Goal: Task Accomplishment & Management: Complete application form

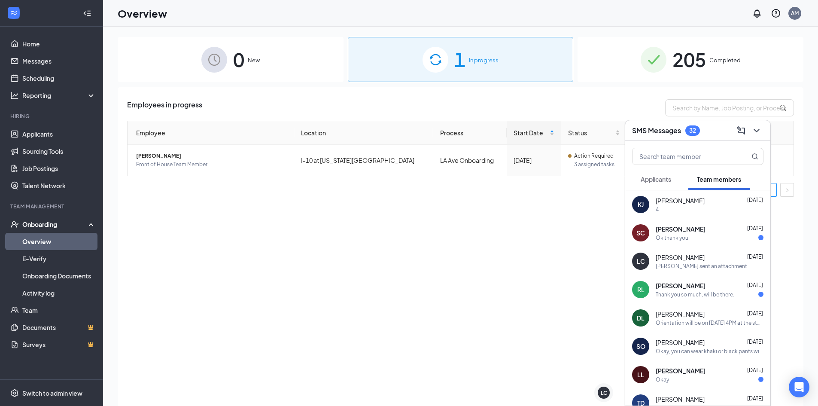
click at [699, 207] on div "4" at bounding box center [709, 209] width 108 height 7
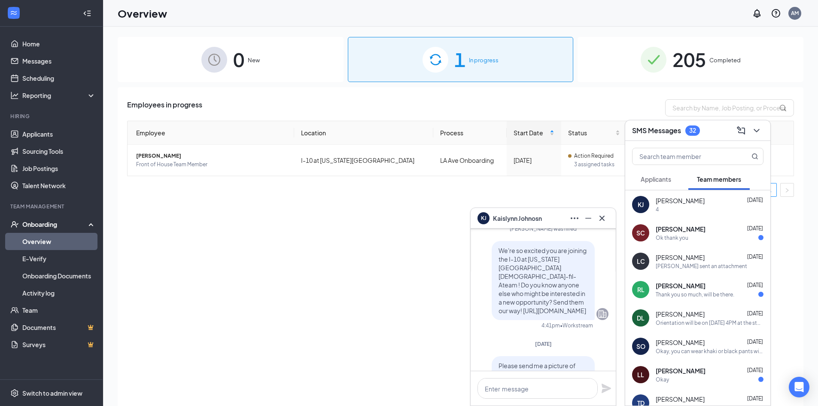
scroll to position [-343, 0]
click at [39, 50] on link "Home" at bounding box center [58, 43] width 73 height 17
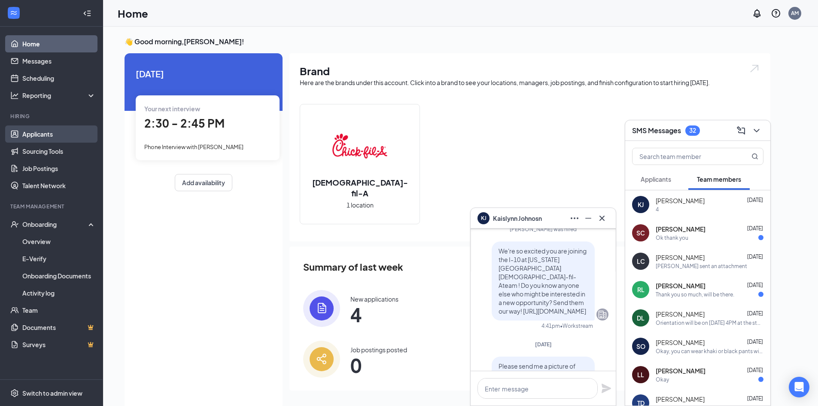
click at [64, 132] on link "Applicants" at bounding box center [58, 133] width 73 height 17
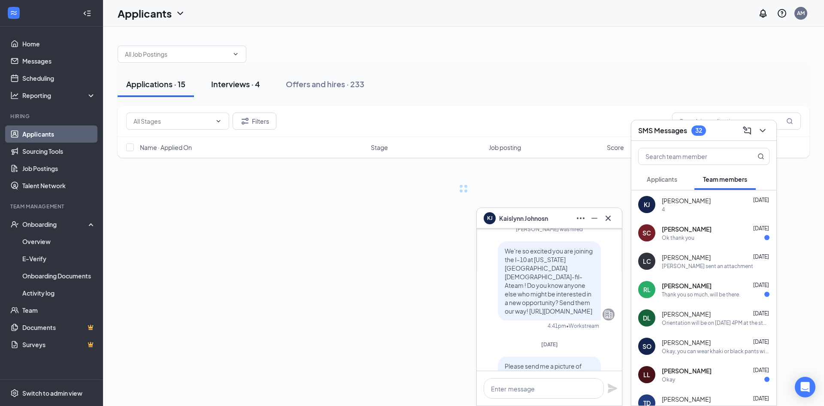
click at [258, 89] on div "Interviews · 4" at bounding box center [235, 84] width 49 height 11
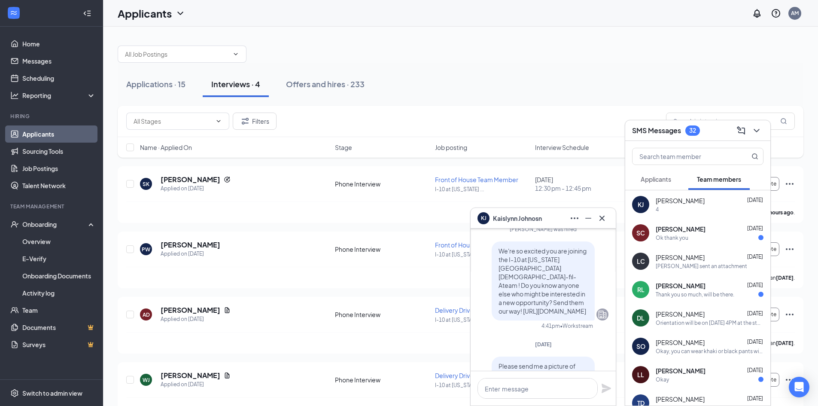
click at [558, 218] on div "KJ [PERSON_NAME]" at bounding box center [542, 218] width 131 height 14
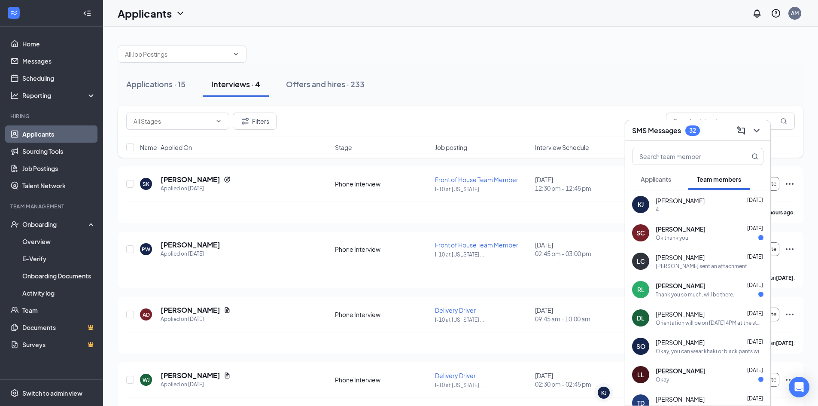
click at [713, 136] on div "SMS Messages 32" at bounding box center [697, 130] width 131 height 13
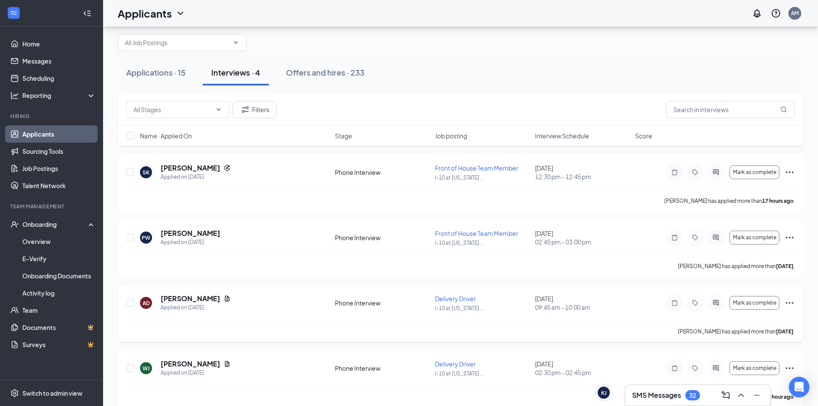
scroll to position [23, 0]
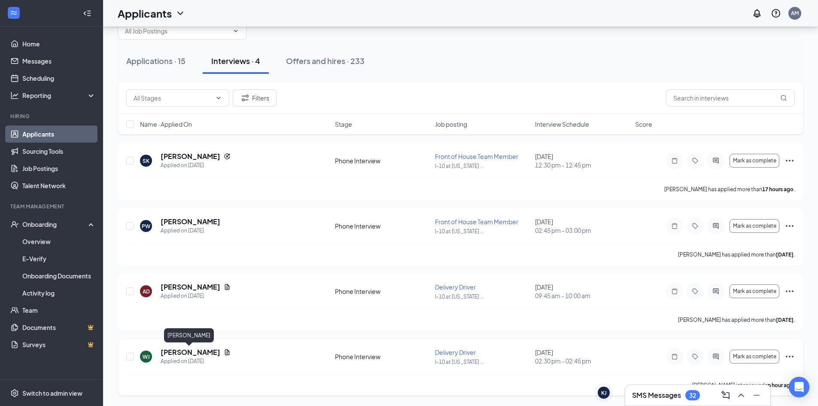
click at [192, 351] on h5 "[PERSON_NAME]" at bounding box center [191, 351] width 60 height 9
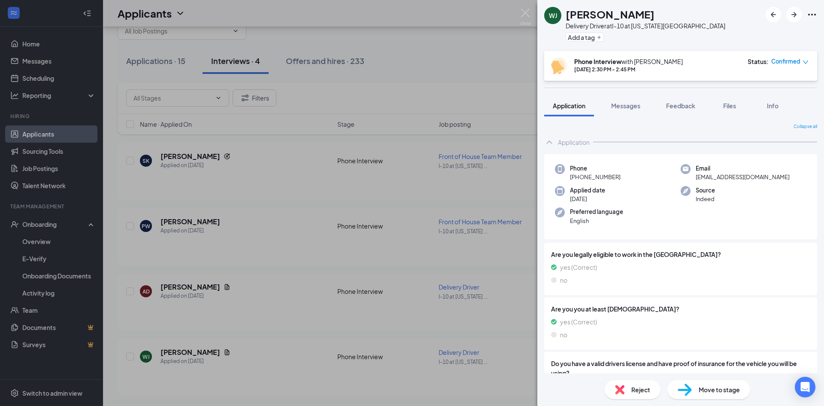
click at [691, 392] on img at bounding box center [685, 389] width 14 height 12
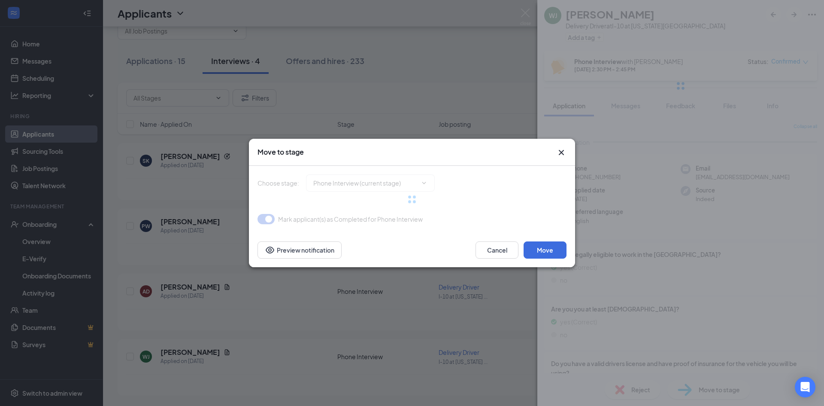
type input "Onsite Interview (next stage)"
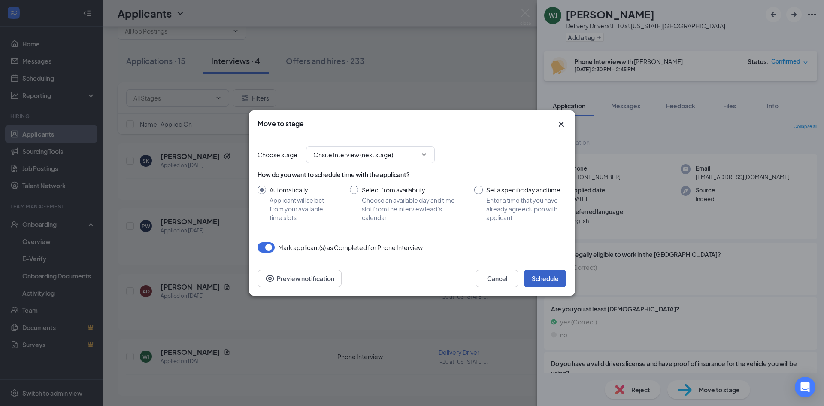
click at [542, 280] on button "Schedule" at bounding box center [545, 278] width 43 height 17
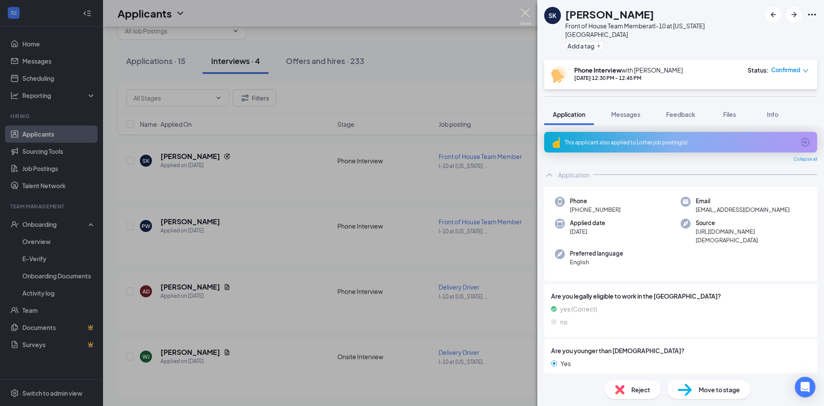
click at [525, 10] on img at bounding box center [525, 17] width 11 height 17
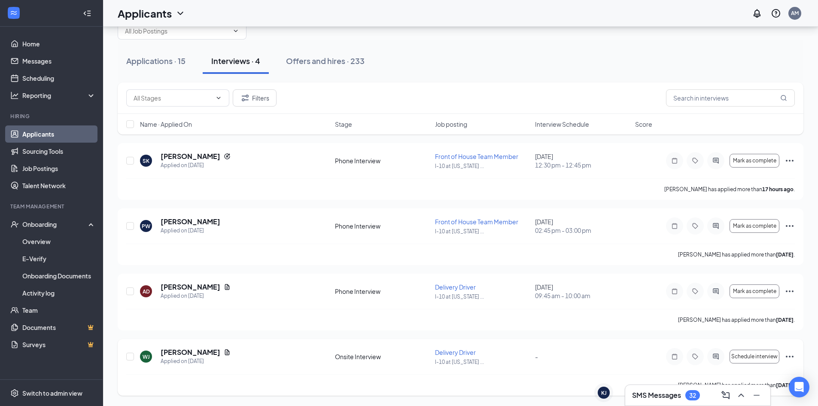
click at [788, 356] on icon "Ellipses" at bounding box center [789, 356] width 10 height 10
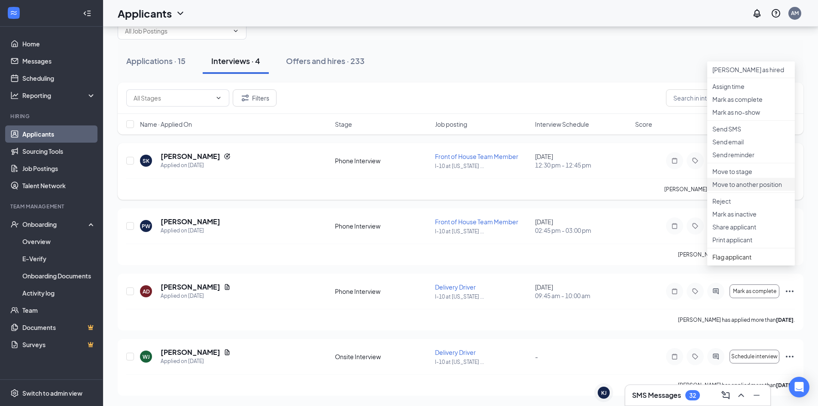
click at [749, 191] on li "Move to another position" at bounding box center [751, 184] width 88 height 13
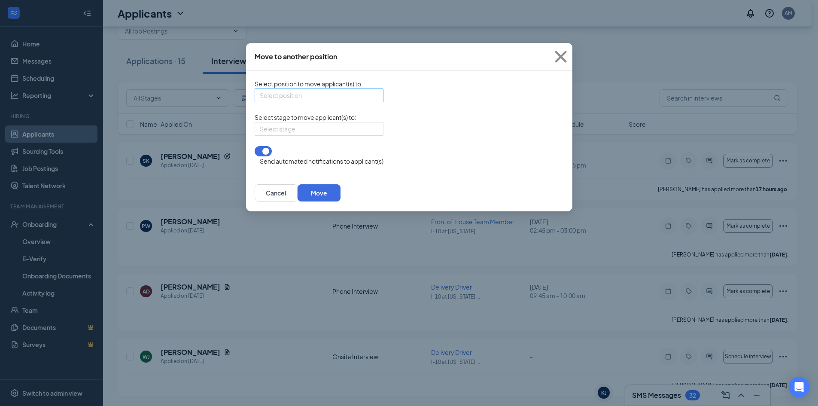
click at [346, 91] on div "Select position" at bounding box center [319, 95] width 129 height 14
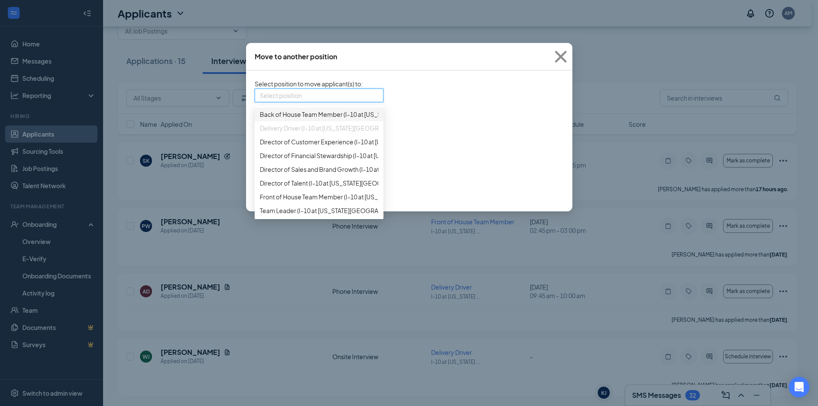
click at [339, 133] on span "Delivery Driver (I-10 at [US_STATE][GEOGRAPHIC_DATA])" at bounding box center [339, 127] width 158 height 9
click at [339, 119] on span "Back of House Team Member (I-10 at [US_STATE][GEOGRAPHIC_DATA])" at bounding box center [360, 113] width 200 height 9
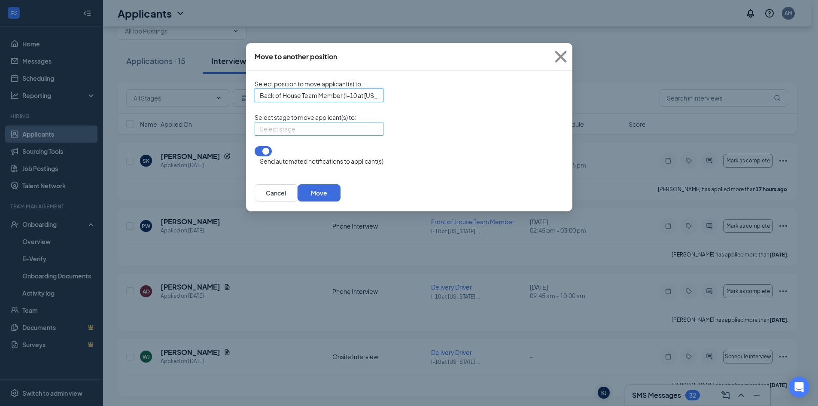
click at [338, 135] on input "search" at bounding box center [316, 128] width 112 height 13
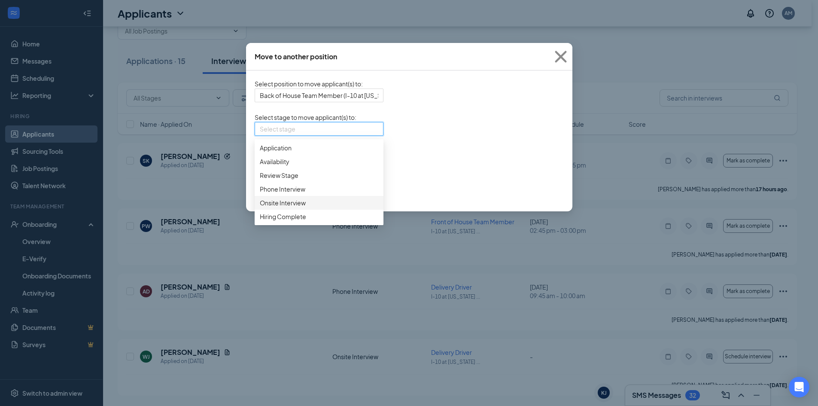
click at [331, 207] on span "Onsite Interview" at bounding box center [319, 202] width 118 height 9
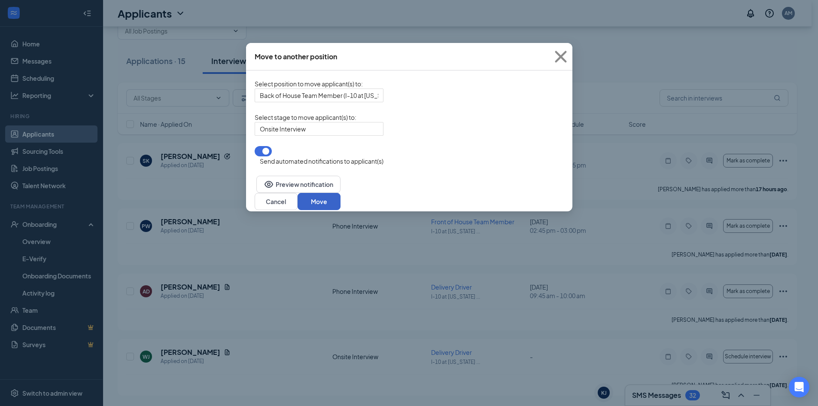
click at [340, 200] on button "Move" at bounding box center [318, 201] width 43 height 17
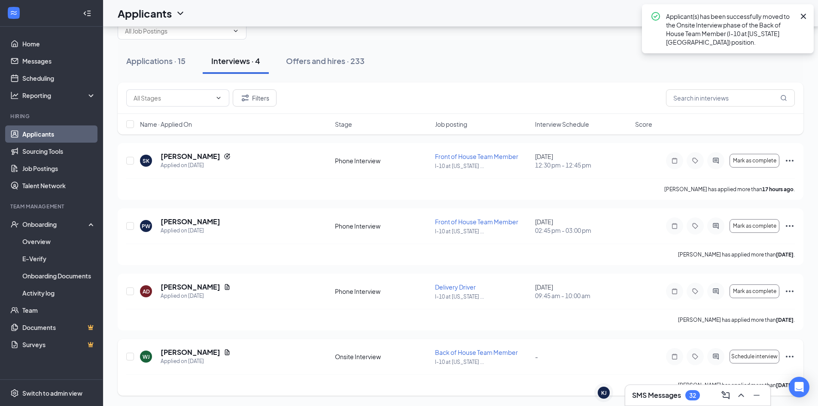
click at [792, 358] on icon "Ellipses" at bounding box center [789, 356] width 10 height 10
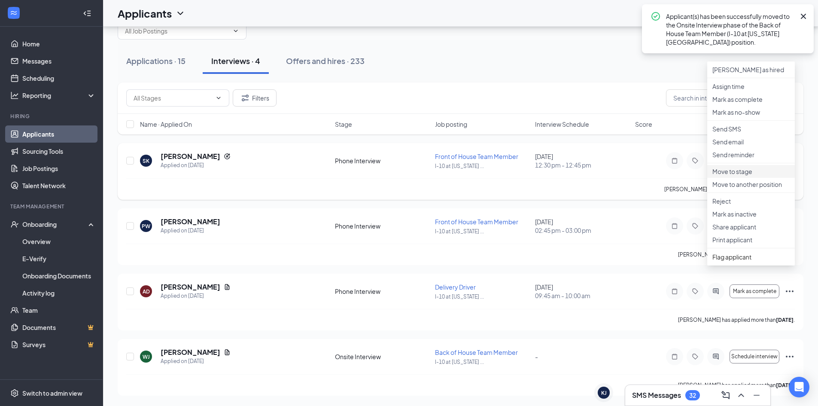
click at [732, 176] on p "Move to stage" at bounding box center [750, 171] width 77 height 9
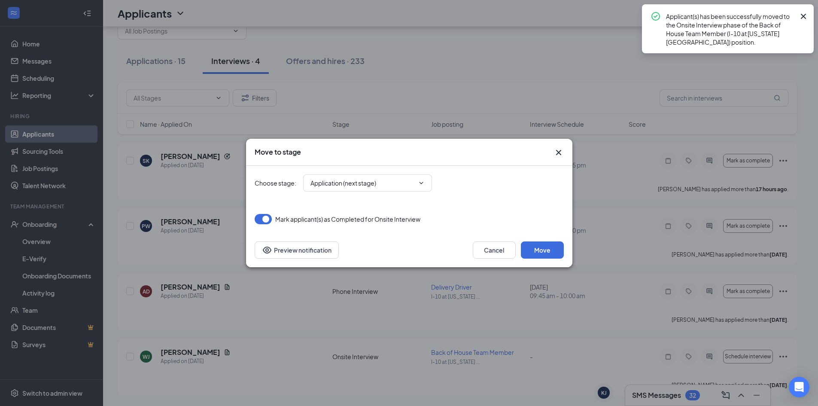
click at [543, 275] on div "Move to stage Choose stage : Application (next stage) Mark applicant(s) as Comp…" at bounding box center [409, 203] width 818 height 406
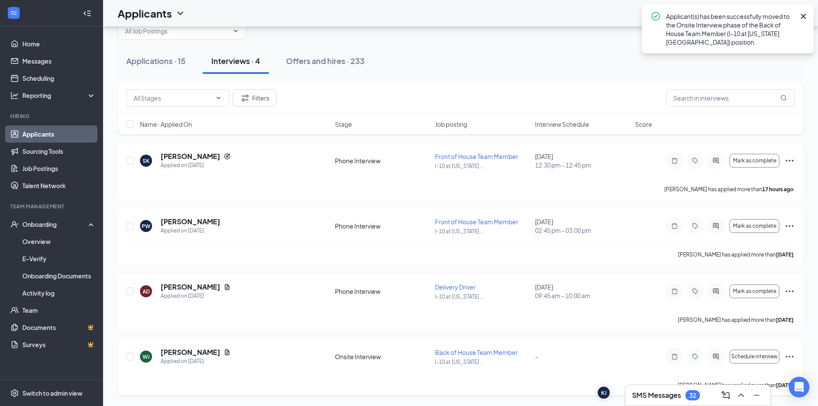
click at [791, 355] on icon "Ellipses" at bounding box center [789, 356] width 10 height 10
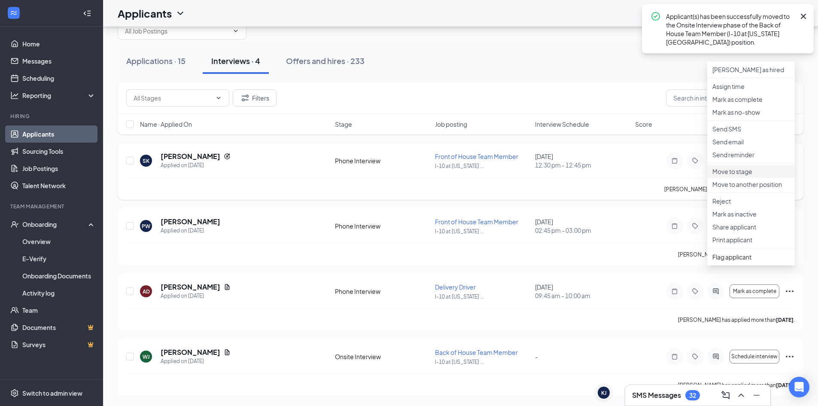
click at [737, 176] on p "Move to stage" at bounding box center [750, 171] width 77 height 9
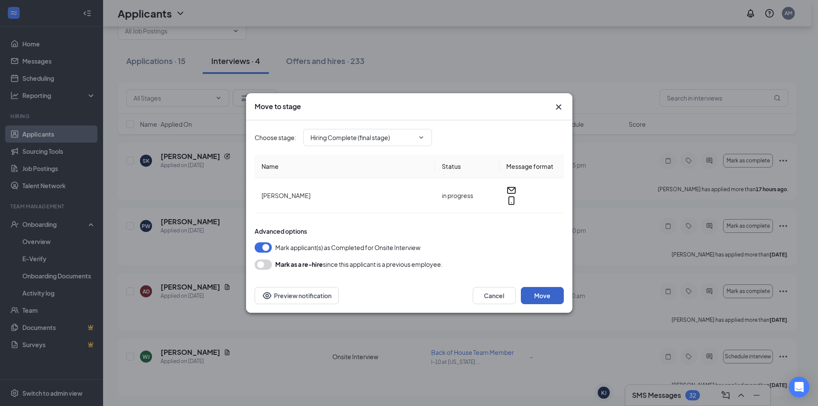
click at [553, 290] on button "Move" at bounding box center [542, 295] width 43 height 17
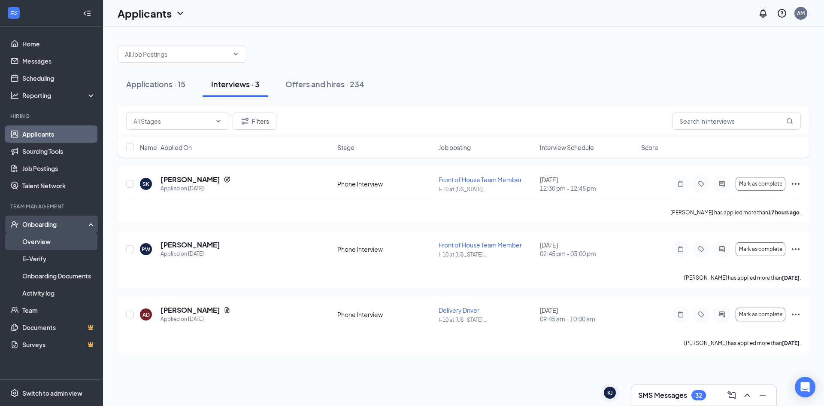
click at [49, 243] on link "Overview" at bounding box center [58, 241] width 73 height 17
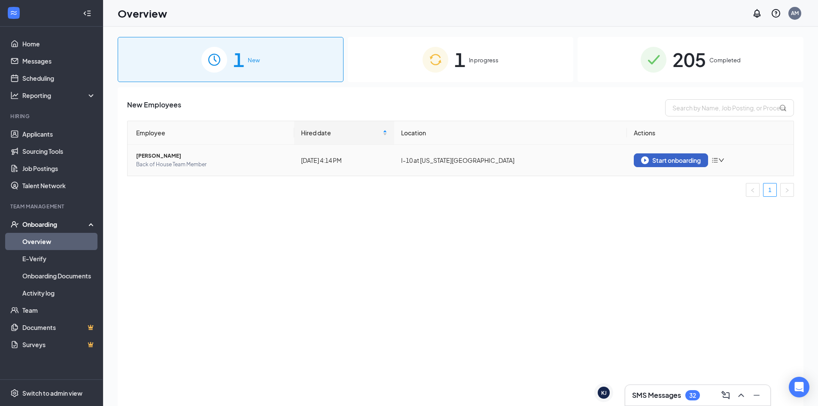
click at [651, 159] on div "Start onboarding" at bounding box center [671, 160] width 60 height 8
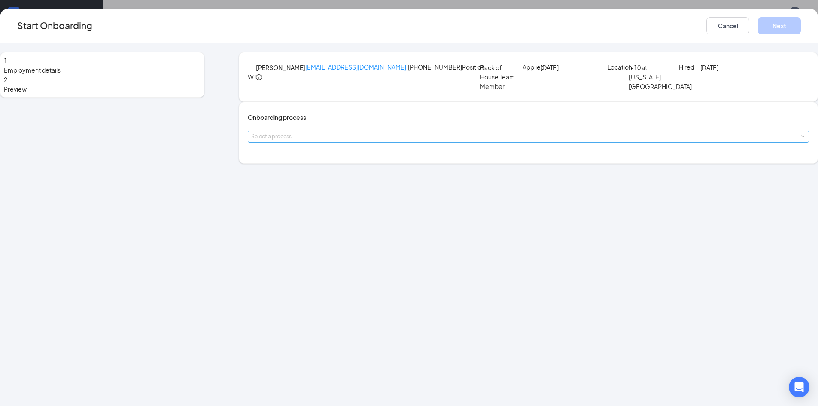
click at [356, 141] on div "Select a process" at bounding box center [526, 136] width 550 height 9
click at [365, 198] on li "LA Ave Onboarding" at bounding box center [358, 192] width 141 height 15
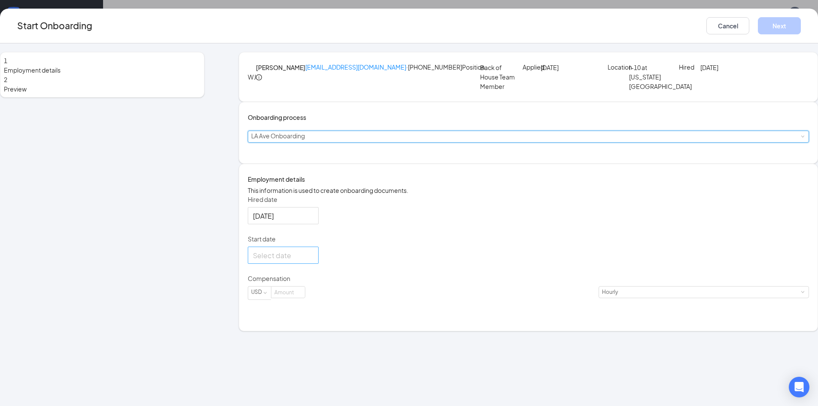
click at [312, 261] on input "Start date" at bounding box center [282, 255] width 59 height 11
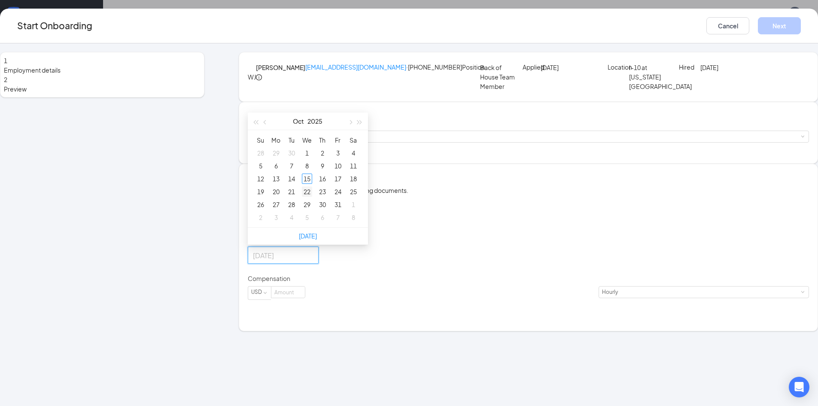
type input "[DATE]"
click at [312, 197] on div "22" at bounding box center [307, 191] width 10 height 10
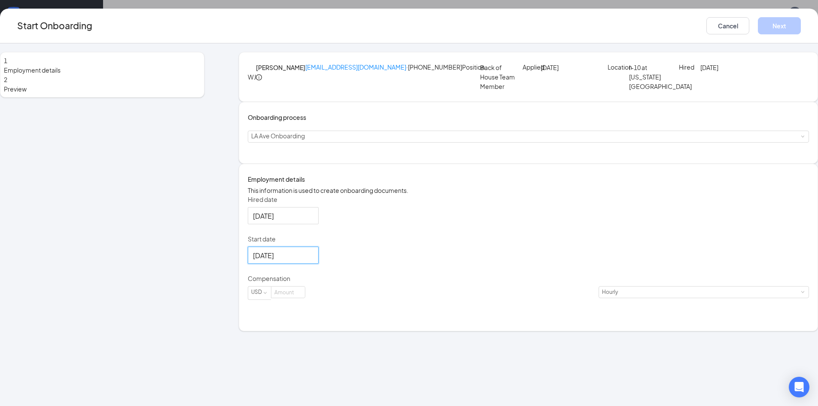
click at [305, 297] on input at bounding box center [287, 291] width 33 height 11
type input "14"
click at [758, 32] on button "Next" at bounding box center [779, 25] width 43 height 17
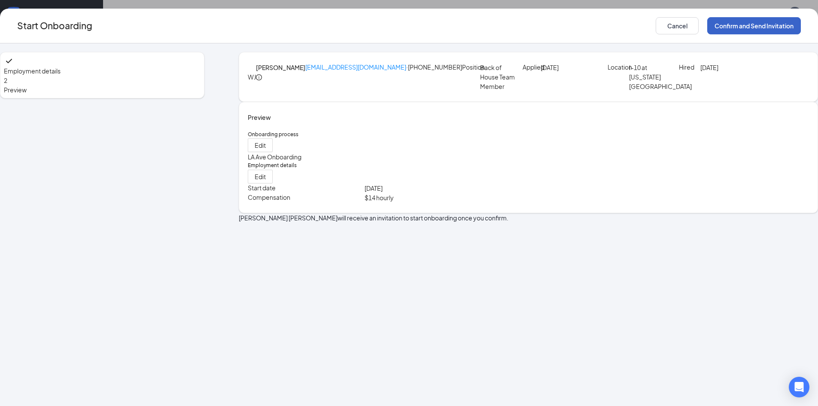
click at [707, 28] on button "Confirm and Send Invitation" at bounding box center [754, 25] width 94 height 17
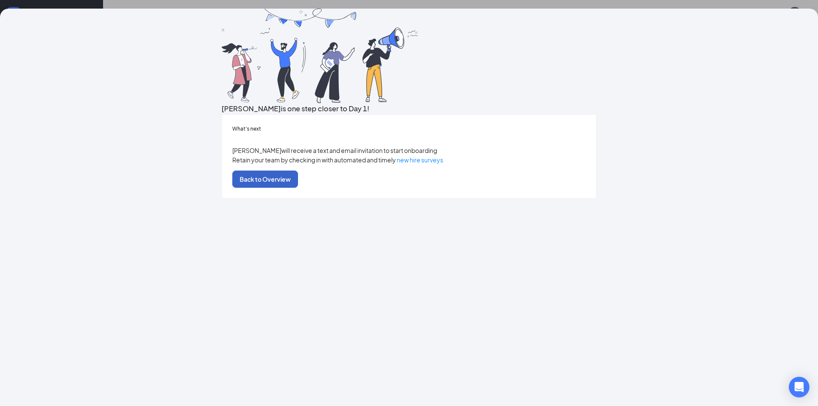
click at [298, 188] on button "Back to Overview" at bounding box center [265, 178] width 66 height 17
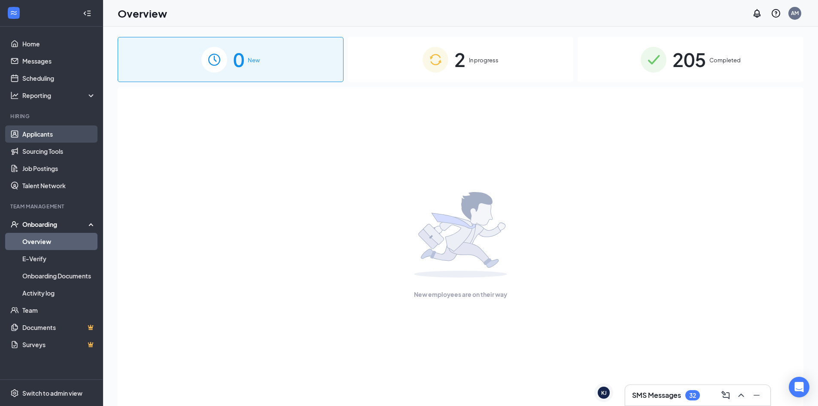
click at [50, 130] on link "Applicants" at bounding box center [58, 133] width 73 height 17
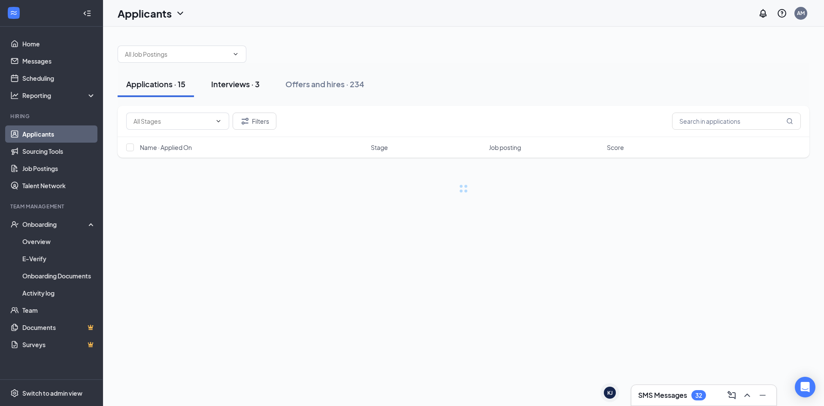
click at [261, 91] on button "Interviews · 3" at bounding box center [236, 84] width 66 height 26
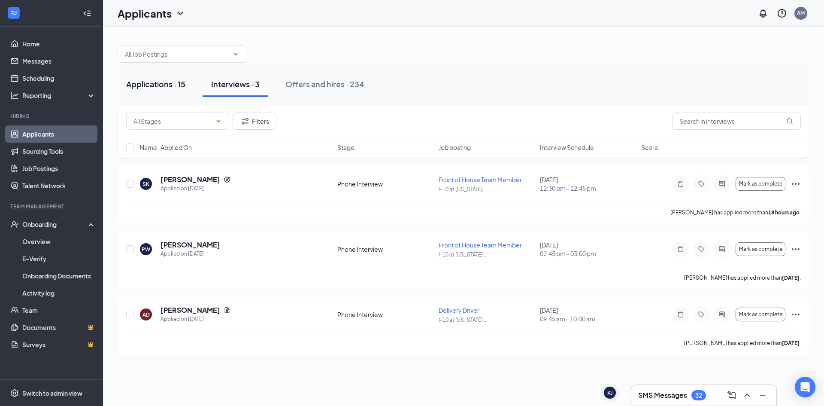
click at [177, 88] on div "Applications · 15" at bounding box center [155, 84] width 59 height 11
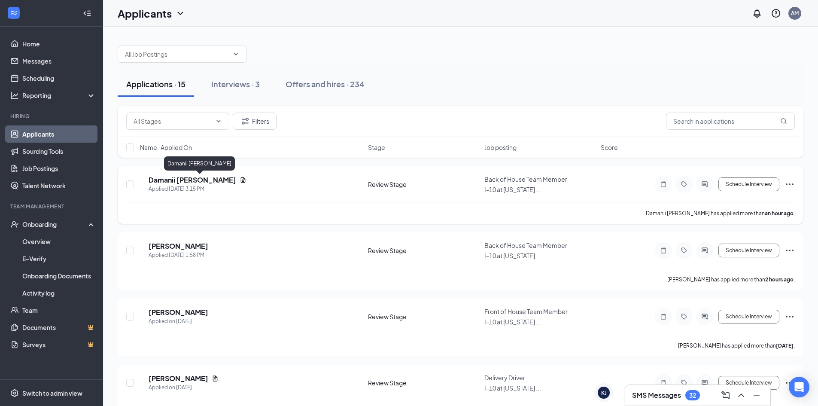
click at [185, 181] on h5 "Damanii [PERSON_NAME]" at bounding box center [193, 179] width 88 height 9
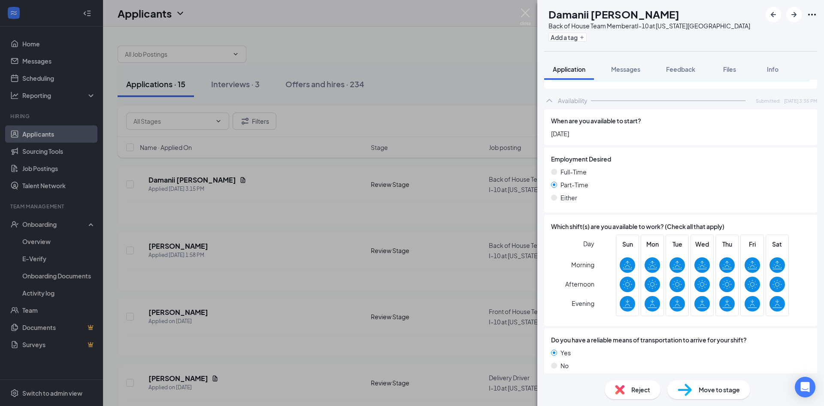
click at [707, 391] on span "Move to stage" at bounding box center [719, 389] width 41 height 9
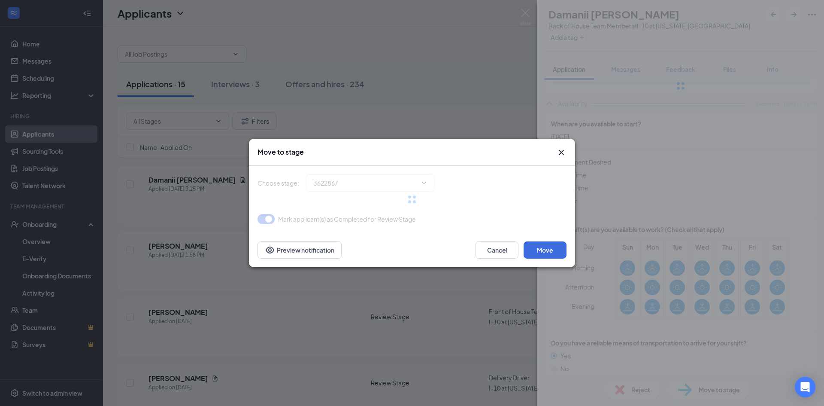
type input "Phone Interview (next stage)"
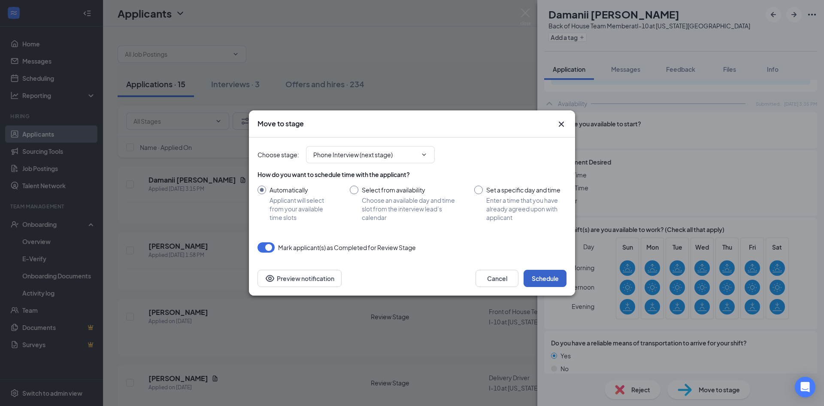
click at [546, 276] on button "Schedule" at bounding box center [545, 278] width 43 height 17
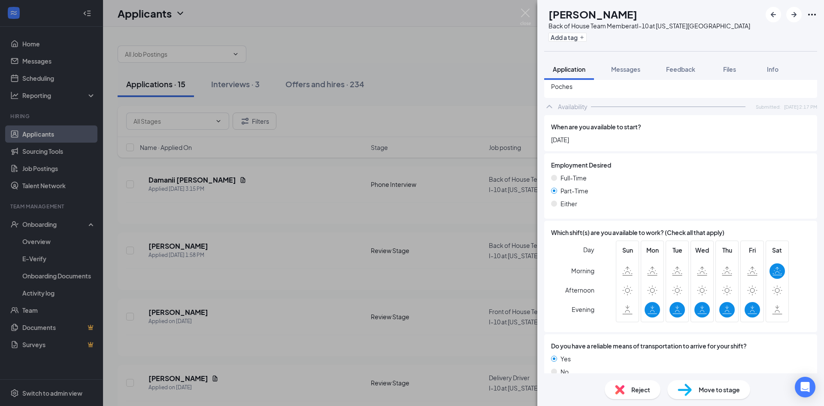
scroll to position [449, 0]
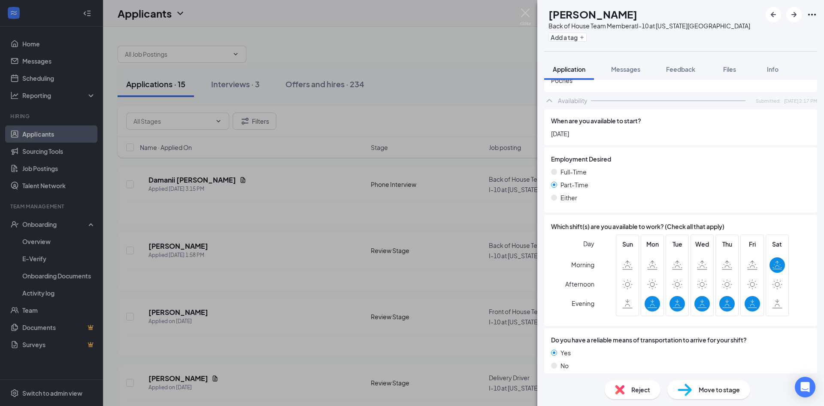
click at [703, 389] on span "Move to stage" at bounding box center [719, 389] width 41 height 9
type input "Phone Interview (next stage)"
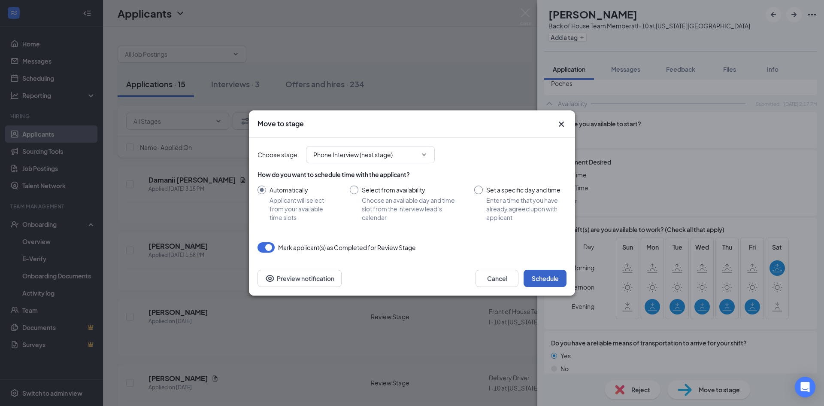
click at [546, 272] on button "Schedule" at bounding box center [545, 278] width 43 height 17
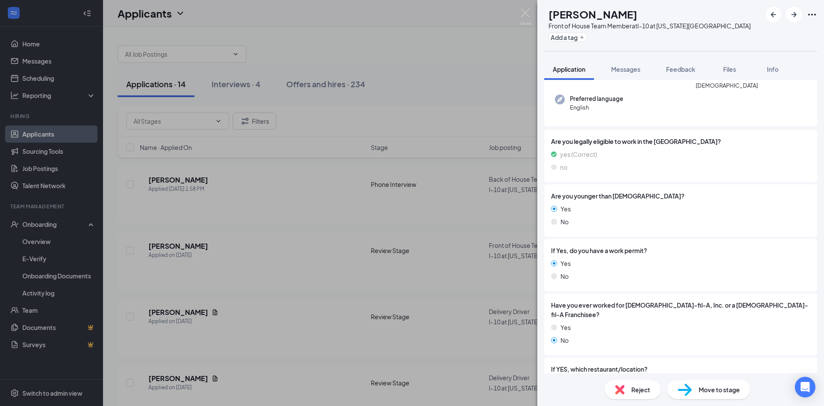
scroll to position [86, 0]
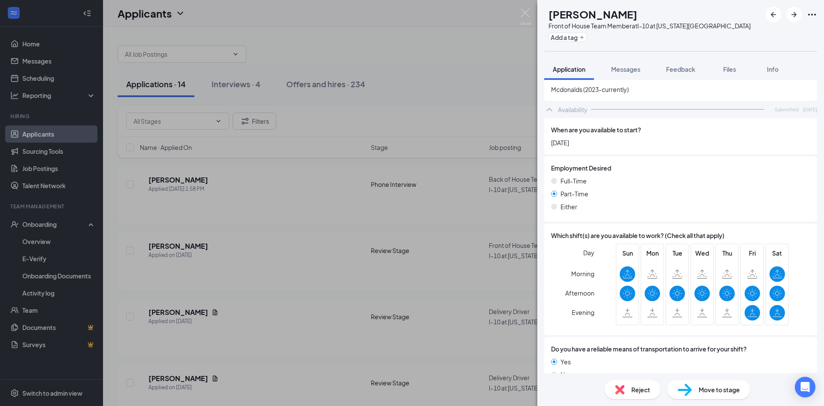
click at [686, 385] on img at bounding box center [685, 389] width 14 height 12
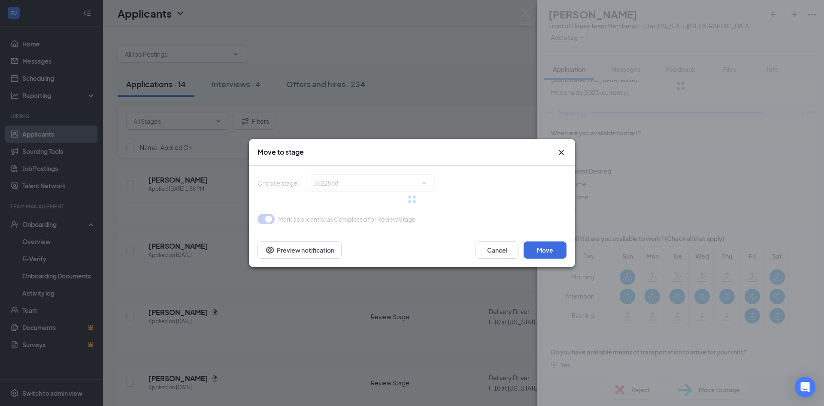
type input "Phone Interview (next stage)"
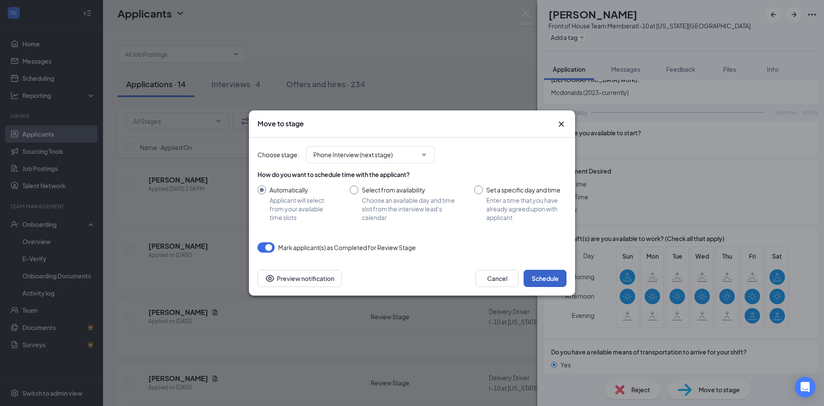
click at [560, 285] on button "Schedule" at bounding box center [545, 278] width 43 height 17
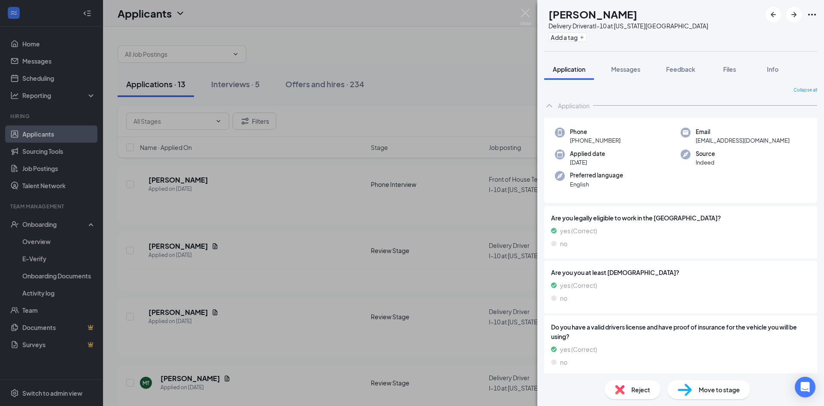
click at [520, 11] on div "TL [PERSON_NAME] Delivery Driver at I-10 at [US_STATE][GEOGRAPHIC_DATA] Add a t…" at bounding box center [412, 203] width 824 height 406
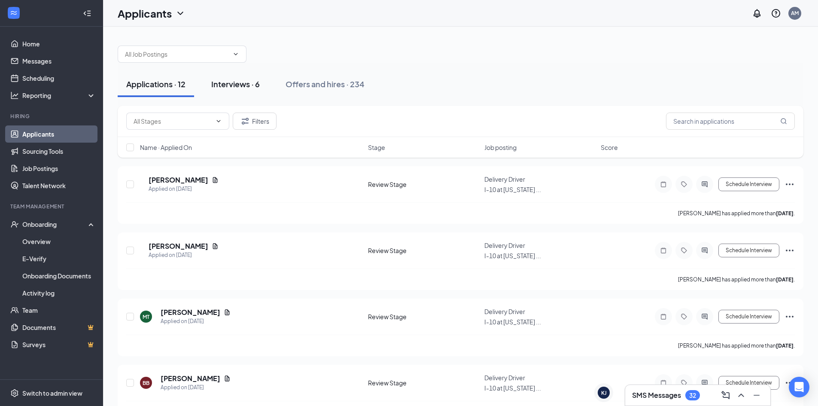
click at [249, 91] on button "Interviews · 6" at bounding box center [236, 84] width 66 height 26
